Goal: Information Seeking & Learning: Understand process/instructions

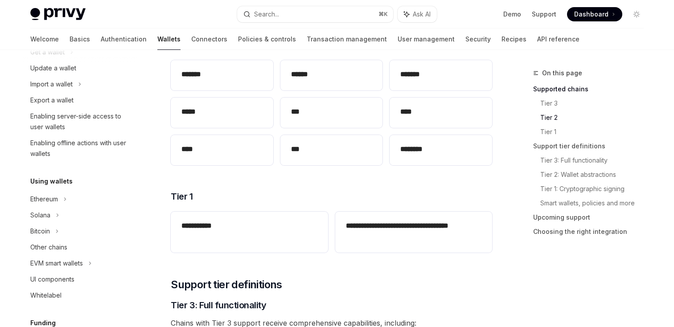
scroll to position [243, 0]
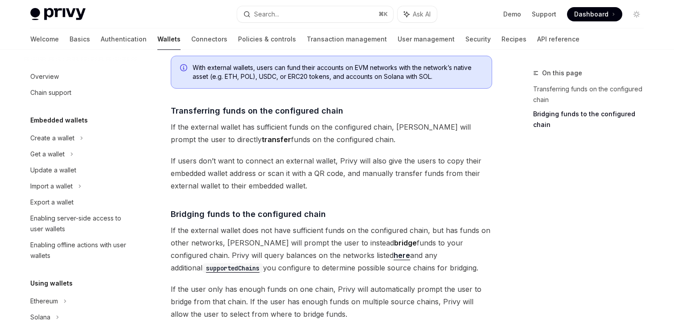
scroll to position [313, 0]
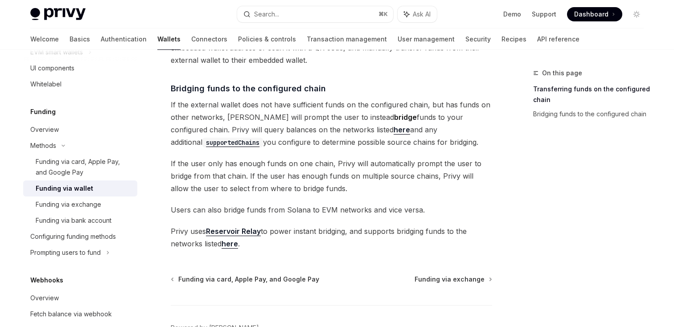
scroll to position [256, 0]
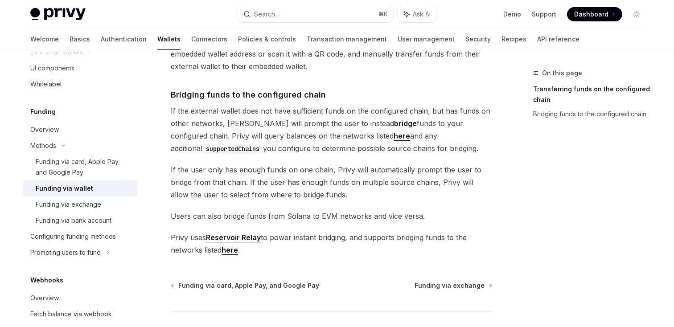
click at [227, 251] on link "here" at bounding box center [230, 250] width 16 height 9
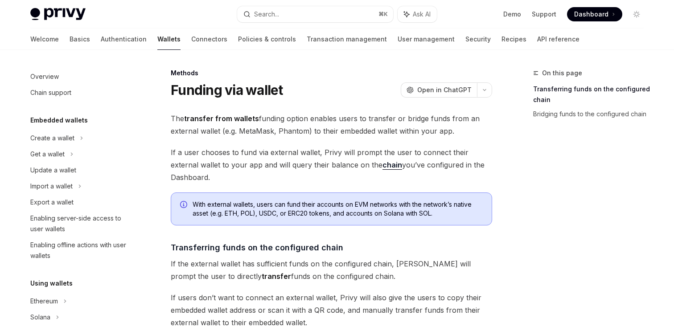
scroll to position [313, 0]
